Goal: Information Seeking & Learning: Learn about a topic

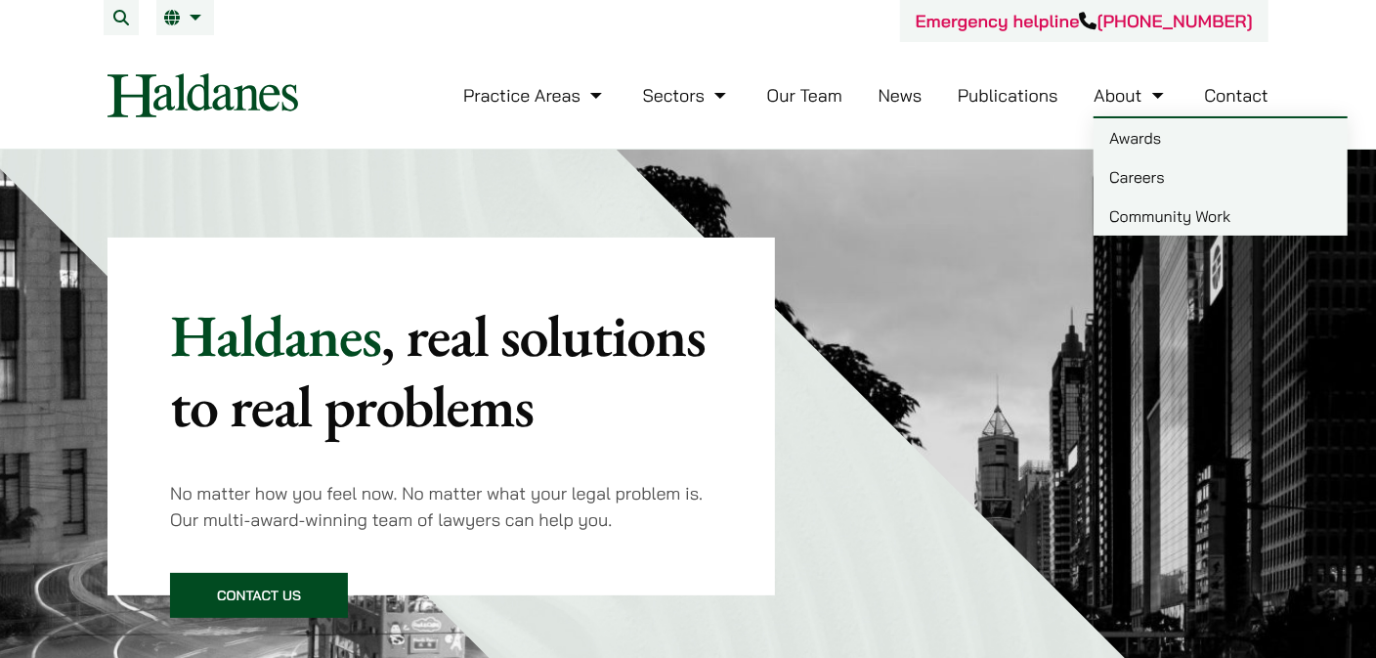
click at [1132, 178] on link "Careers" at bounding box center [1220, 176] width 254 height 39
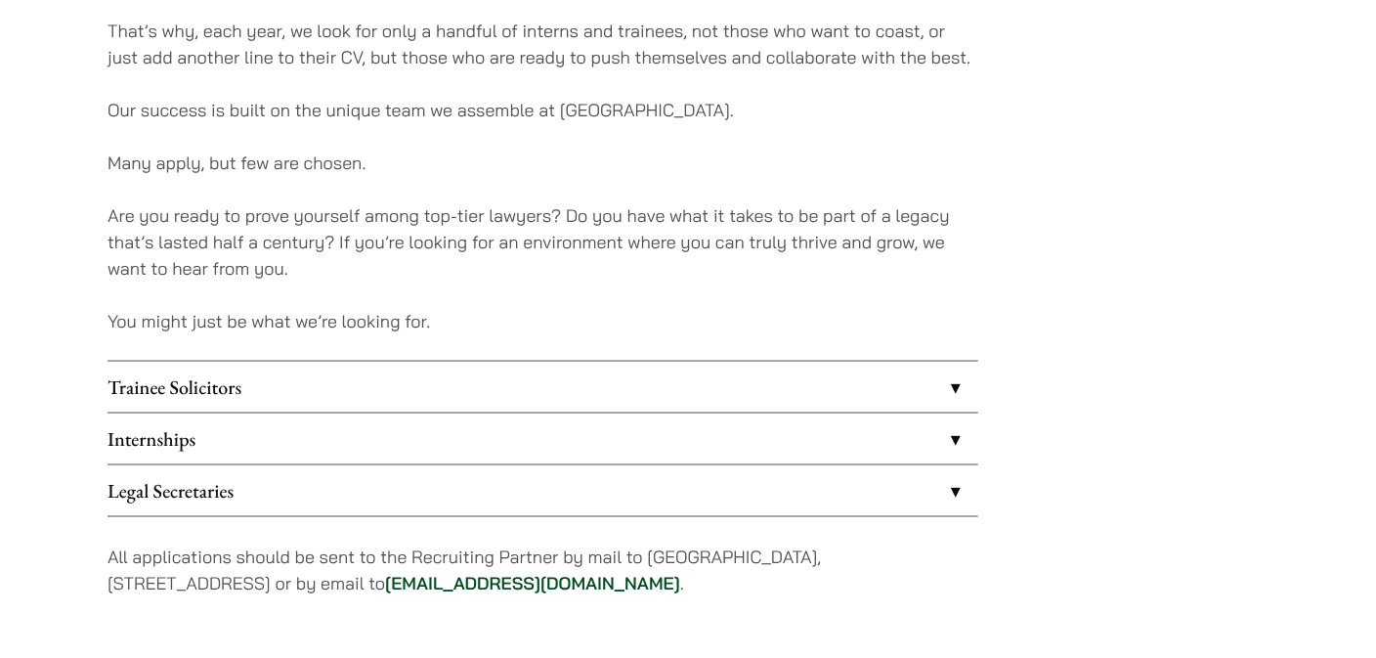
scroll to position [1466, 0]
click at [432, 431] on link "Internships" at bounding box center [542, 437] width 871 height 51
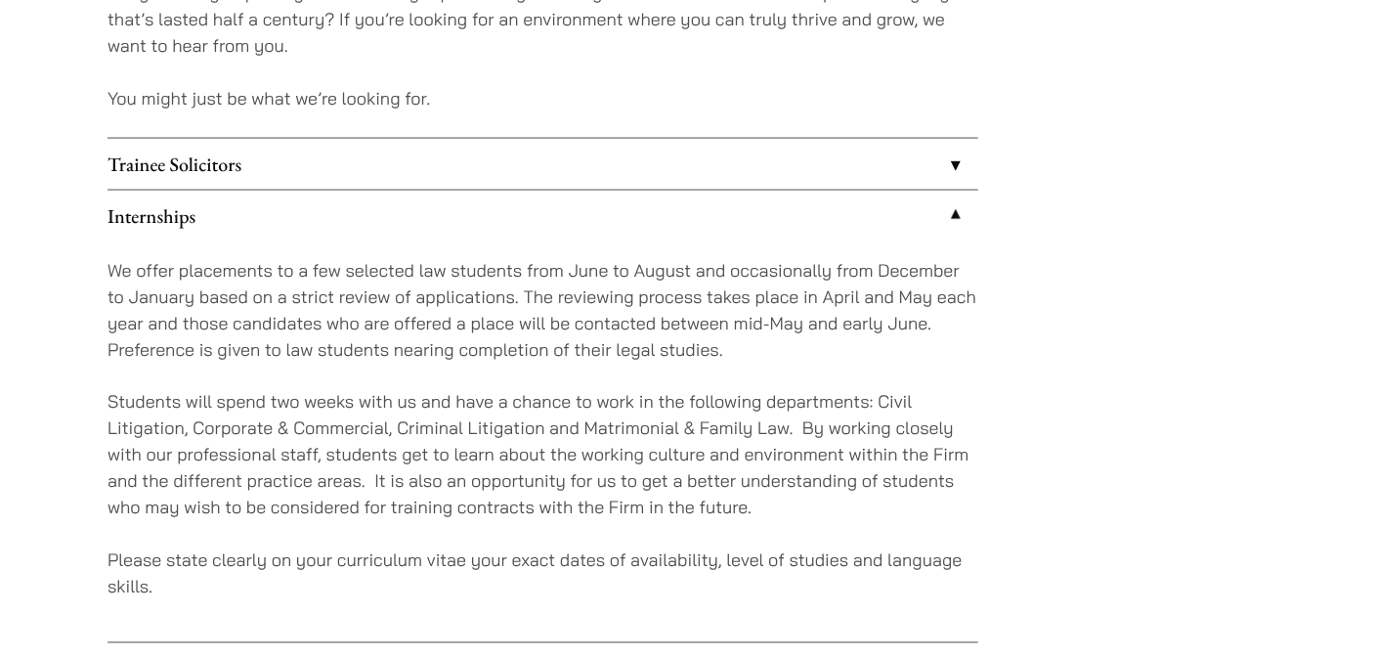
scroll to position [1660, 0]
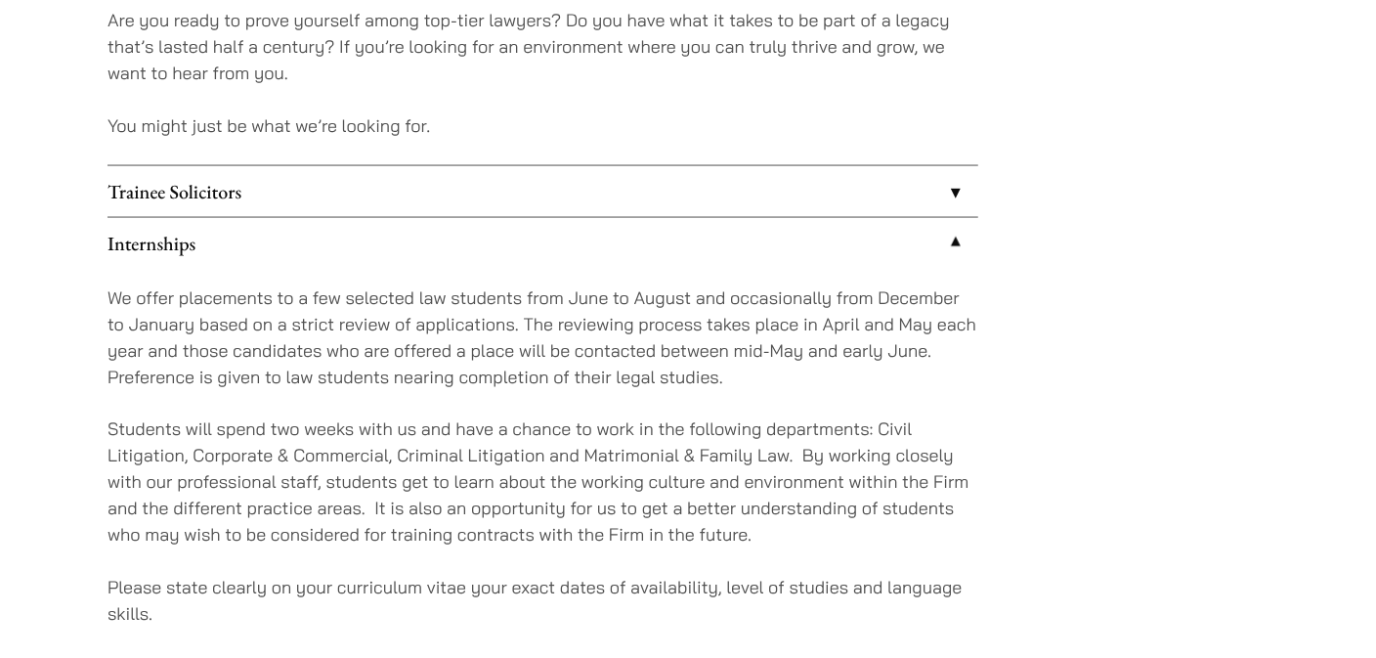
click at [583, 188] on link "Trainee Solicitors" at bounding box center [542, 191] width 871 height 51
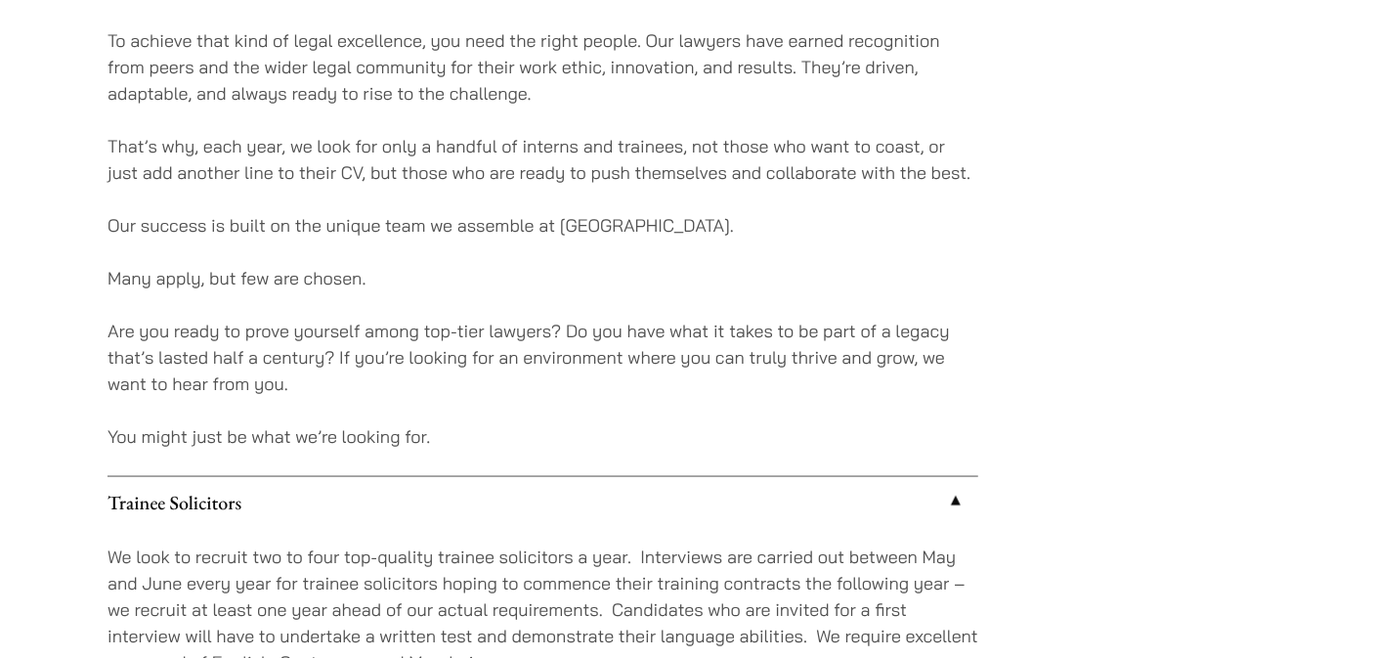
scroll to position [1466, 0]
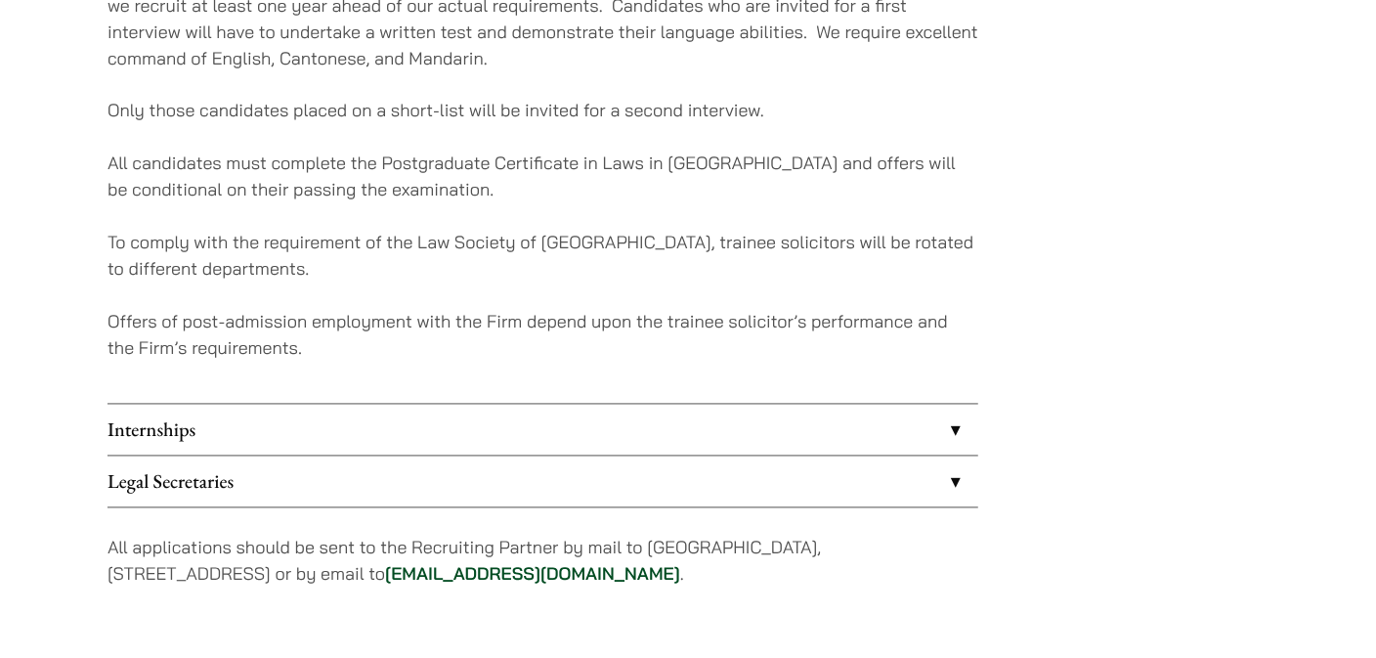
click at [597, 417] on link "Internships" at bounding box center [542, 430] width 871 height 51
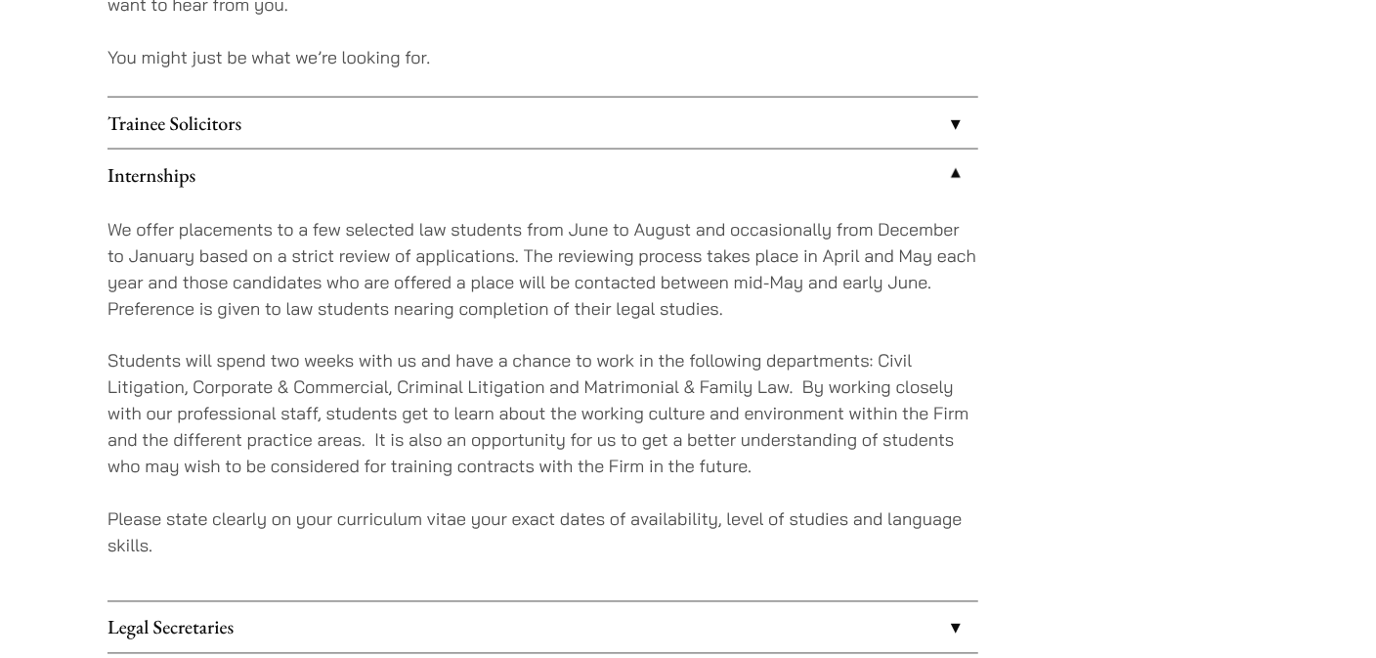
scroll to position [1723, 0]
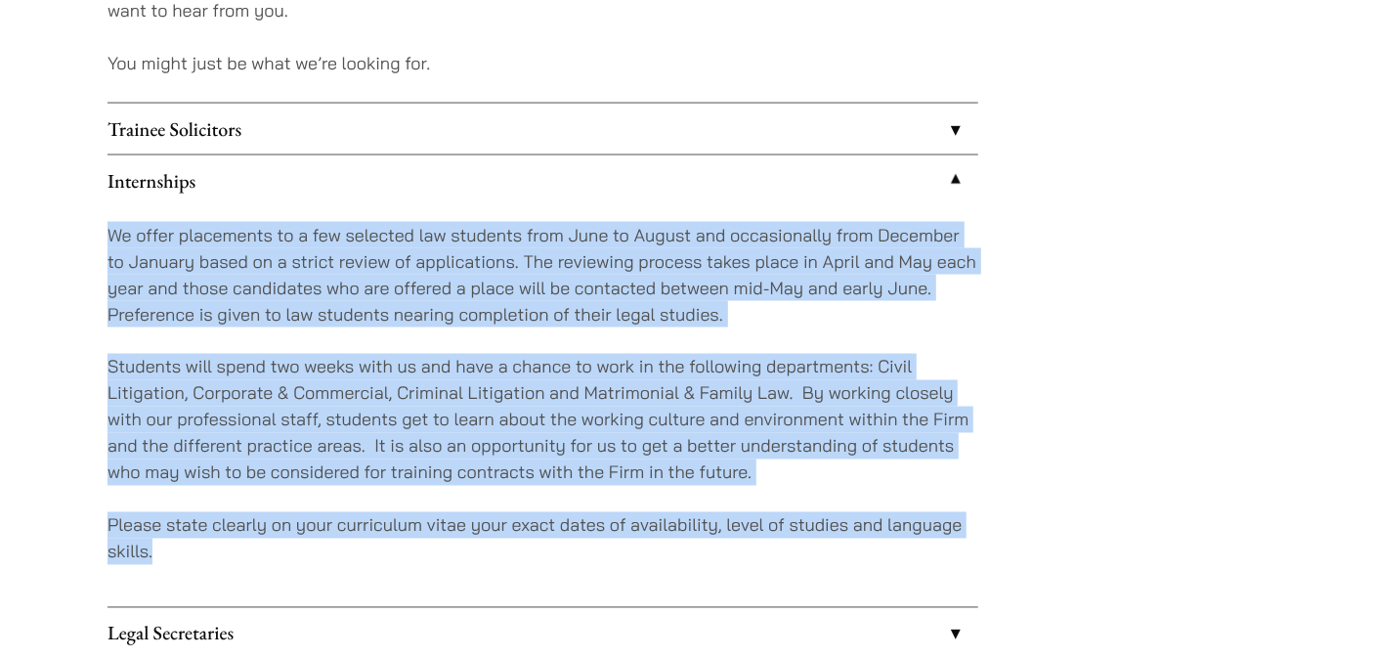
drag, startPoint x: 106, startPoint y: 232, endPoint x: 245, endPoint y: 548, distance: 346.0
copy div "We offer placements to a few selected law students from June to August and occa…"
drag, startPoint x: 1111, startPoint y: 404, endPoint x: 1092, endPoint y: 430, distance: 32.3
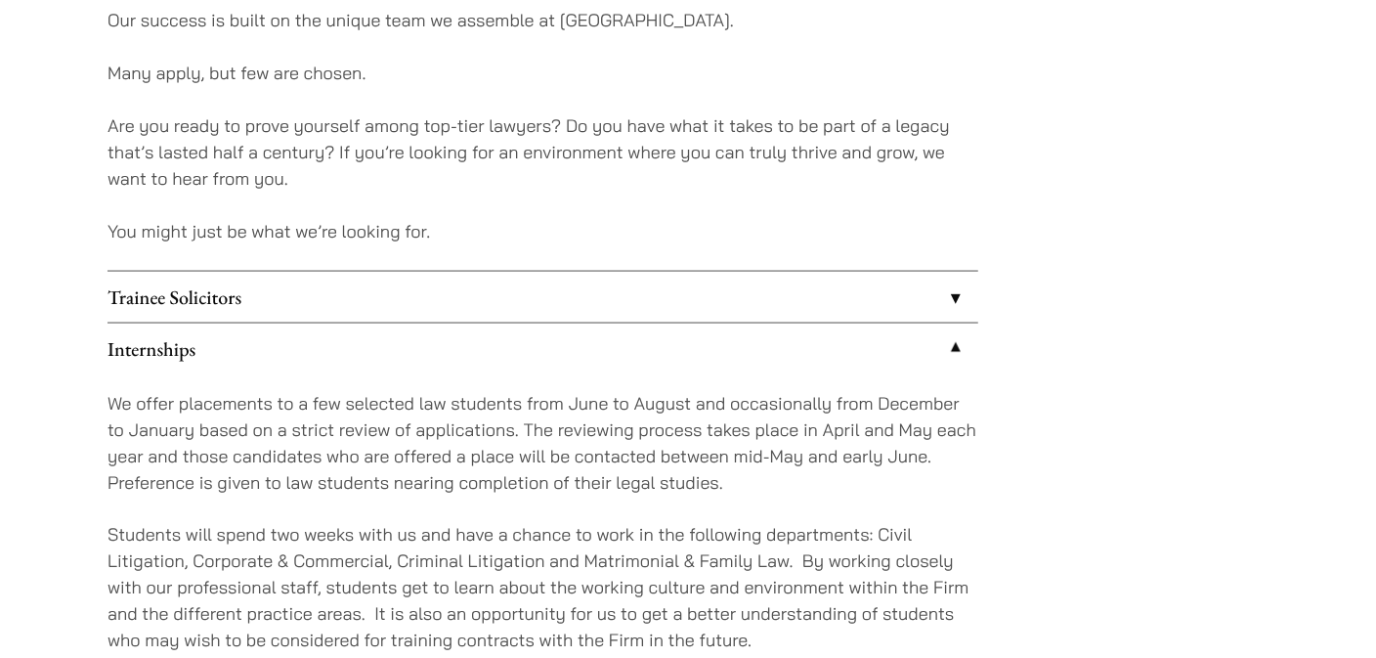
scroll to position [1527, 0]
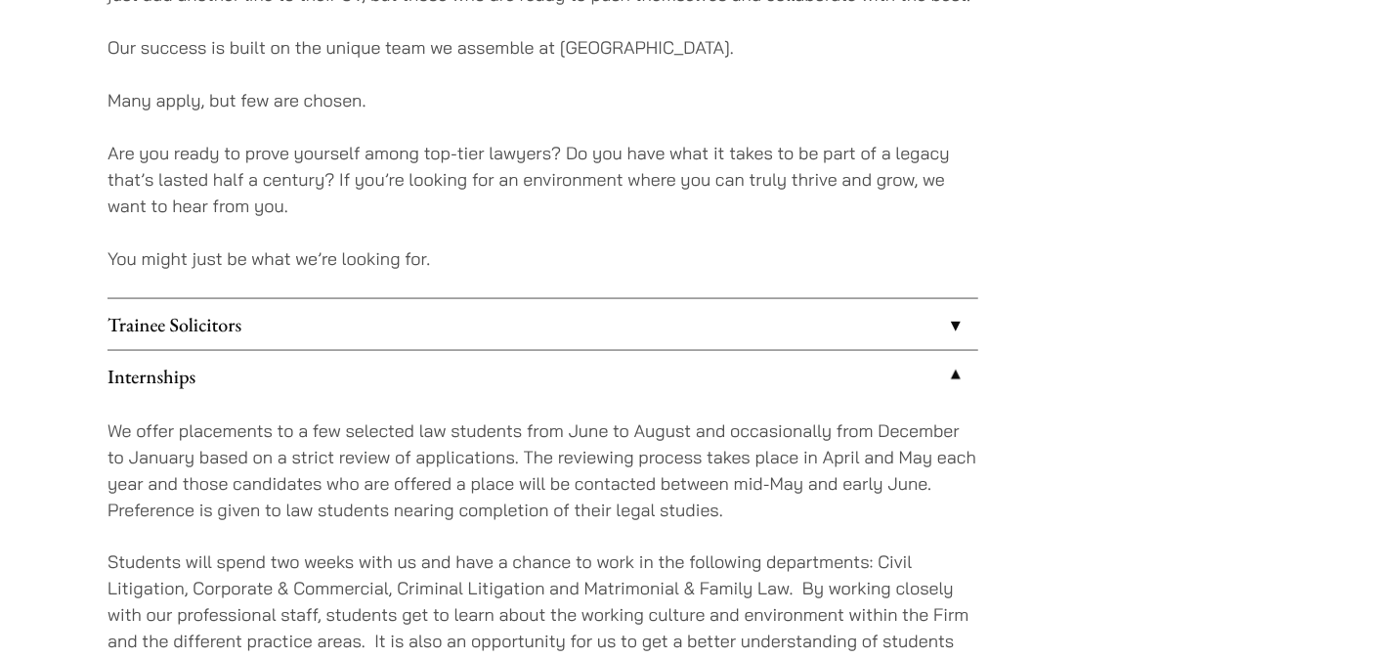
click at [267, 333] on link "Trainee Solicitors" at bounding box center [542, 324] width 871 height 51
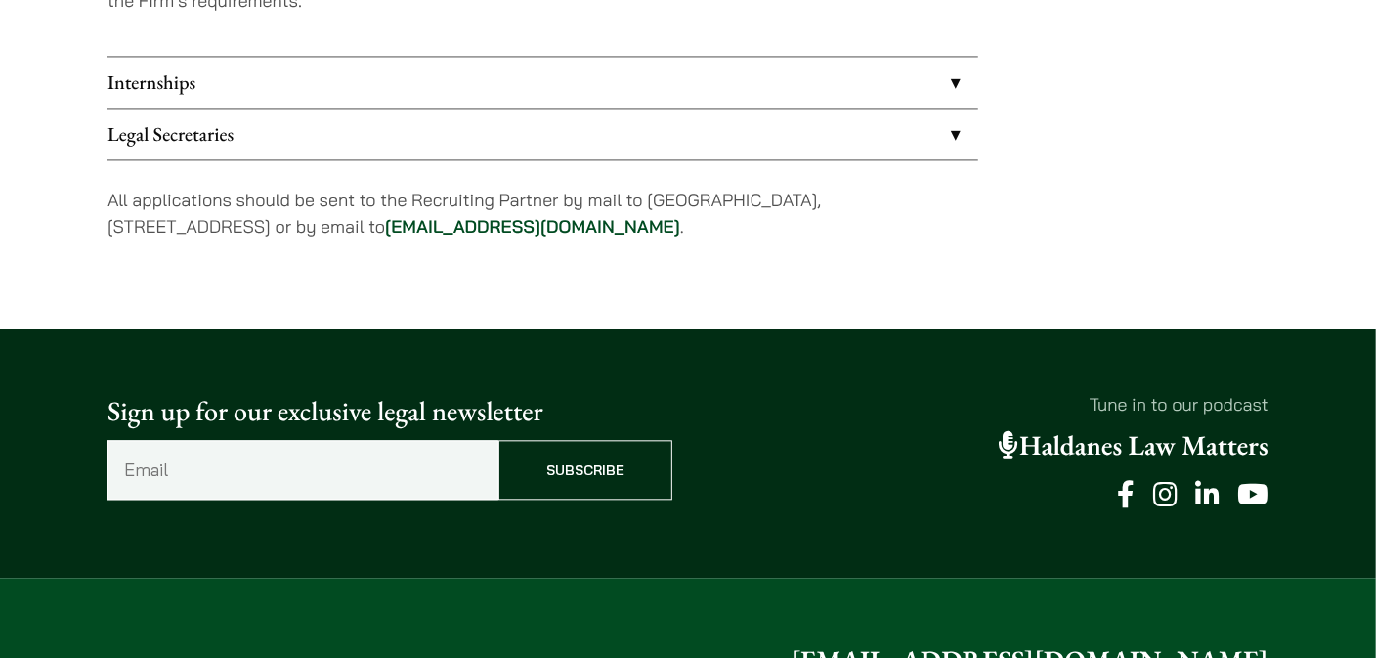
scroll to position [2309, 0]
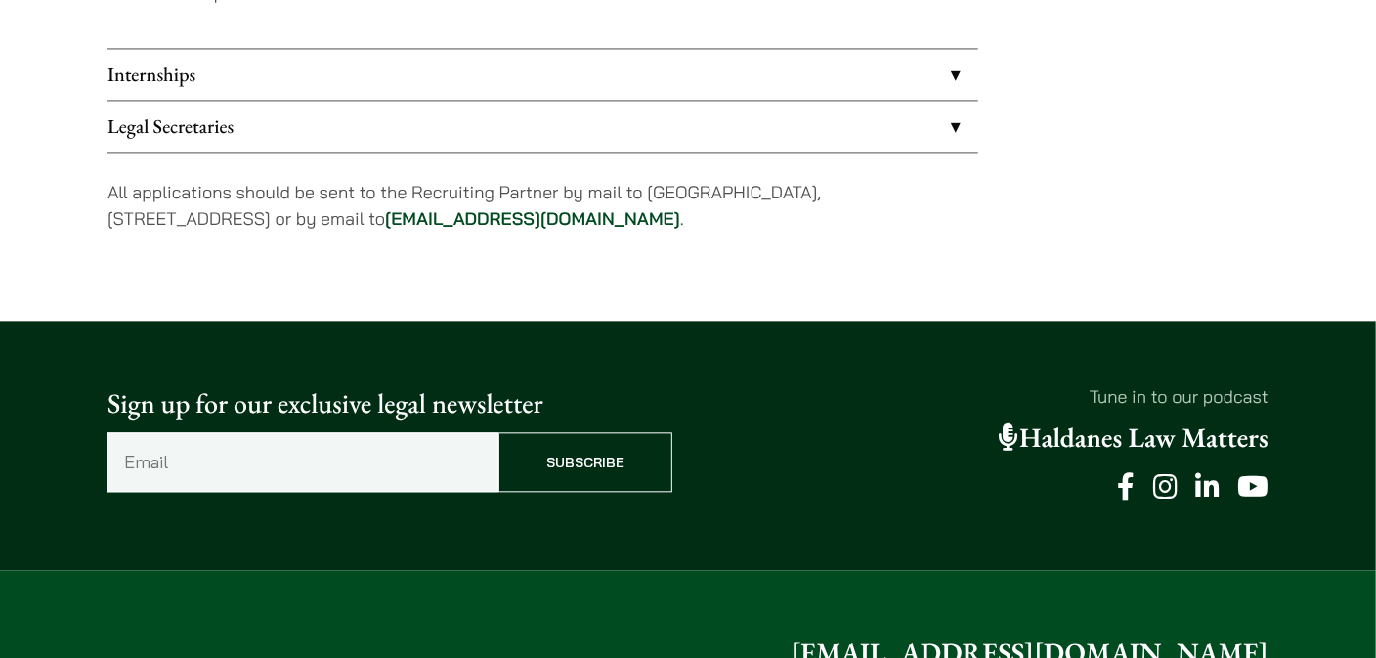
click at [1162, 483] on icon at bounding box center [1165, 486] width 24 height 27
click at [664, 70] on link "Internships" at bounding box center [542, 74] width 871 height 51
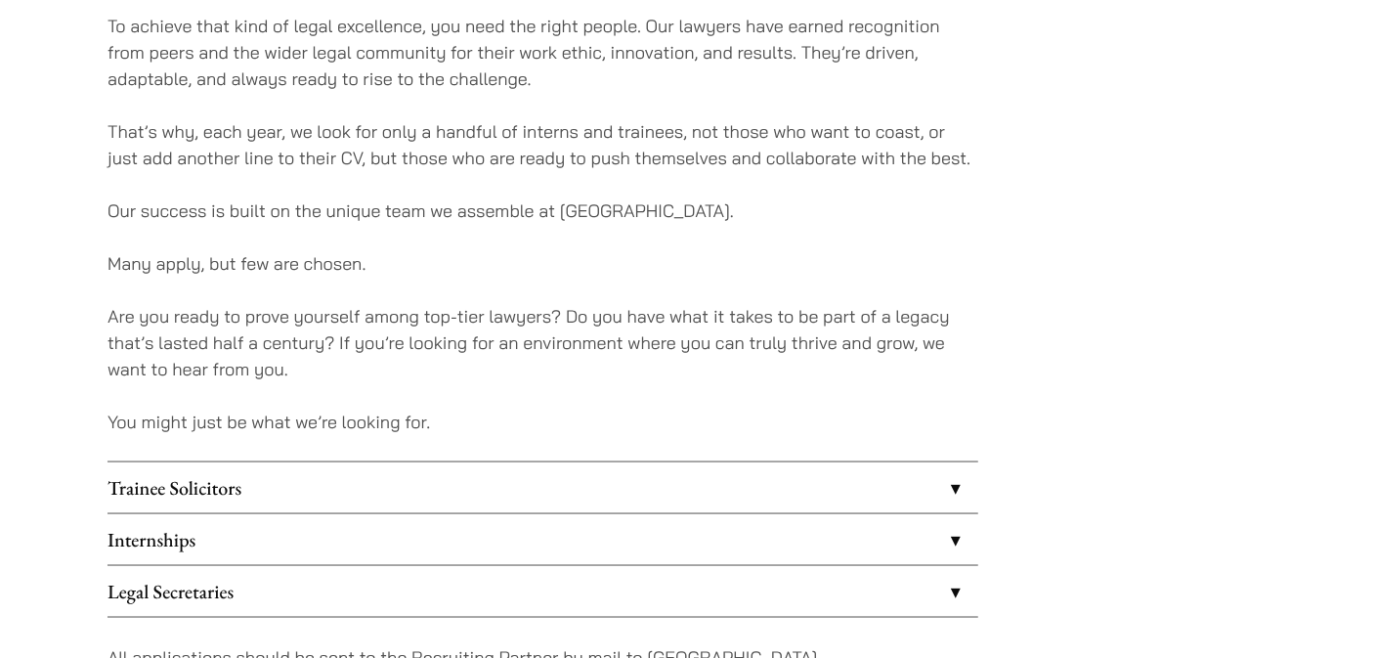
scroll to position [1368, 0]
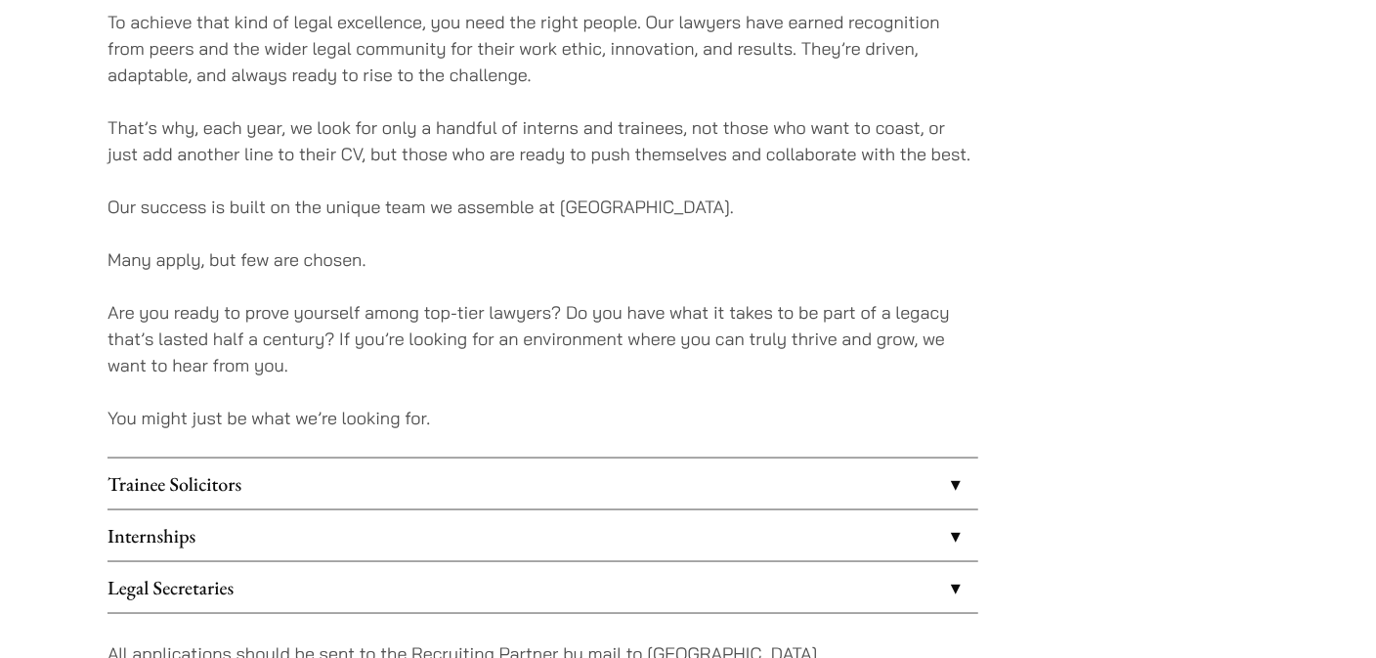
click at [582, 474] on link "Trainee Solicitors" at bounding box center [542, 483] width 871 height 51
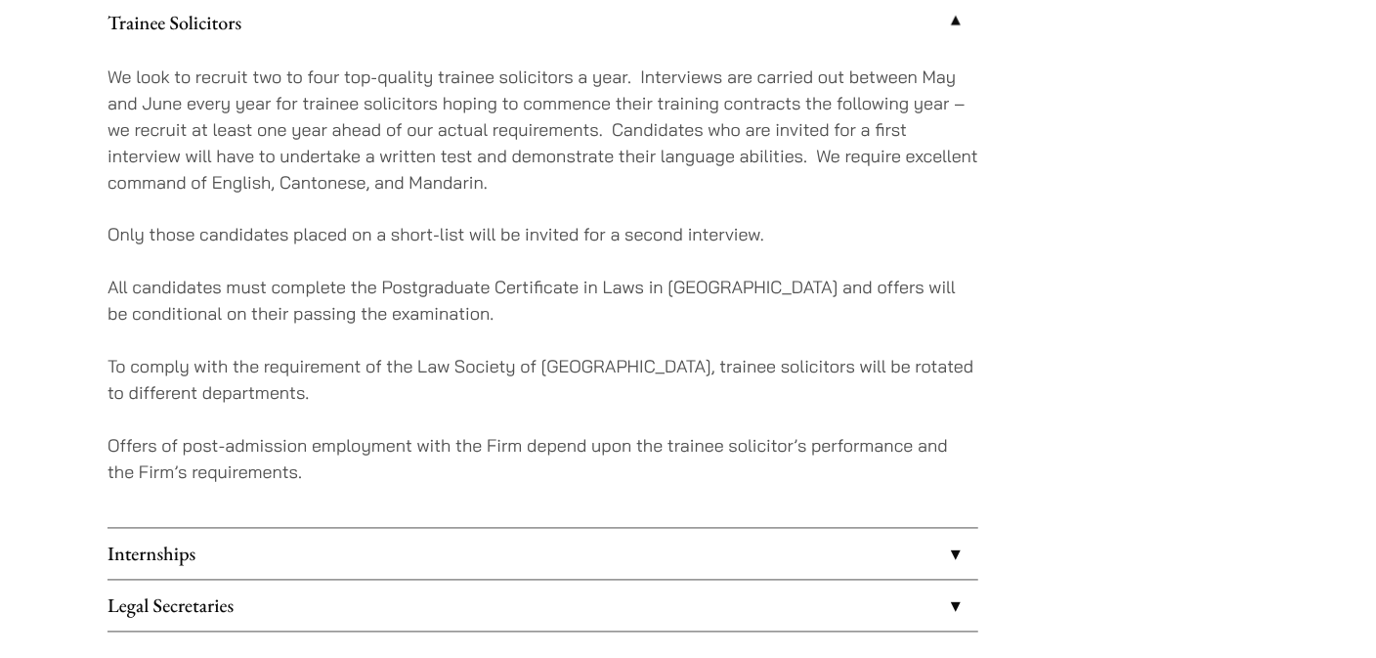
scroll to position [1856, 0]
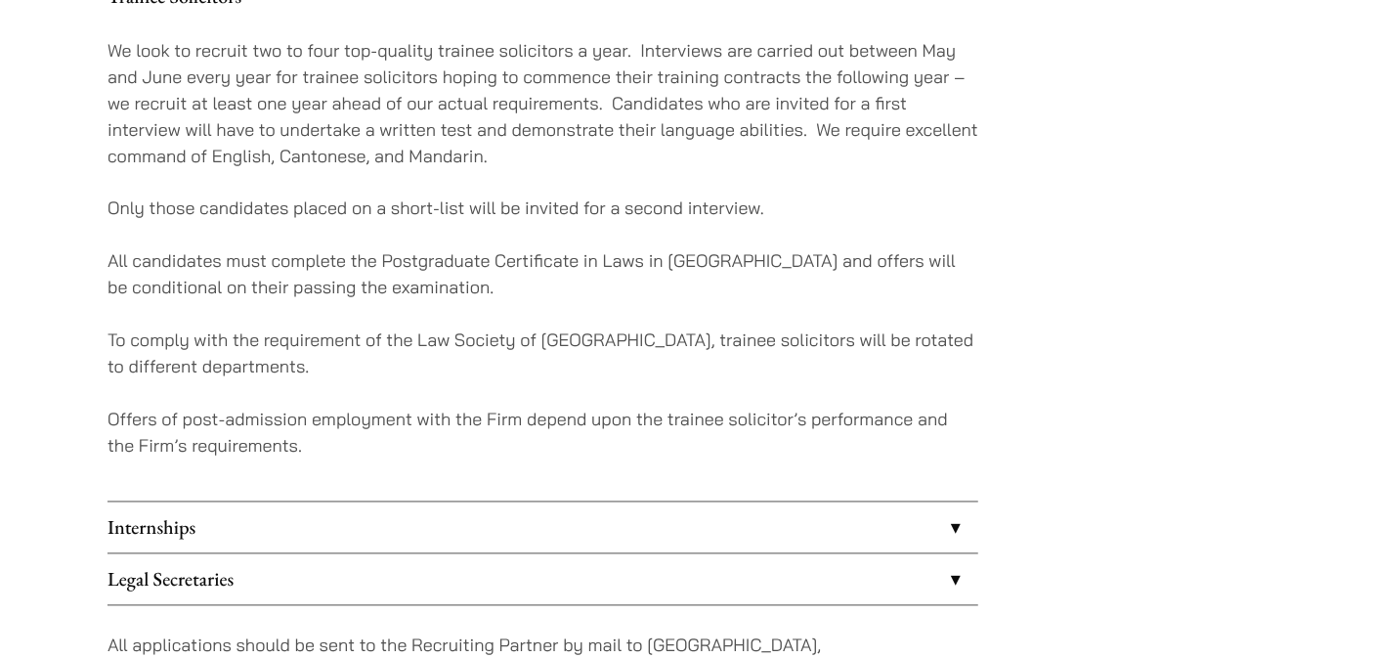
click at [559, 519] on link "Internships" at bounding box center [542, 527] width 871 height 51
